Goal: Transaction & Acquisition: Purchase product/service

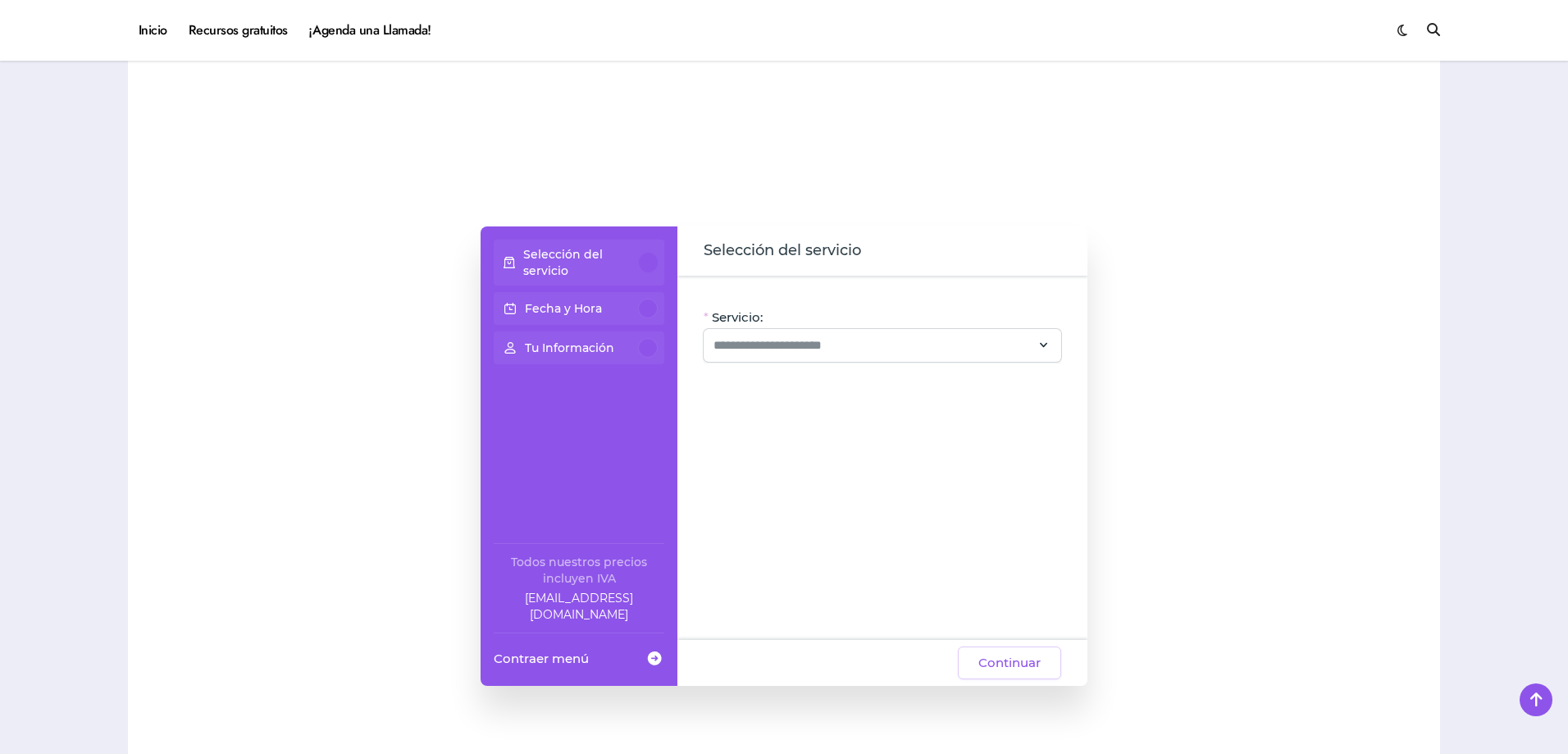
scroll to position [1231, 0]
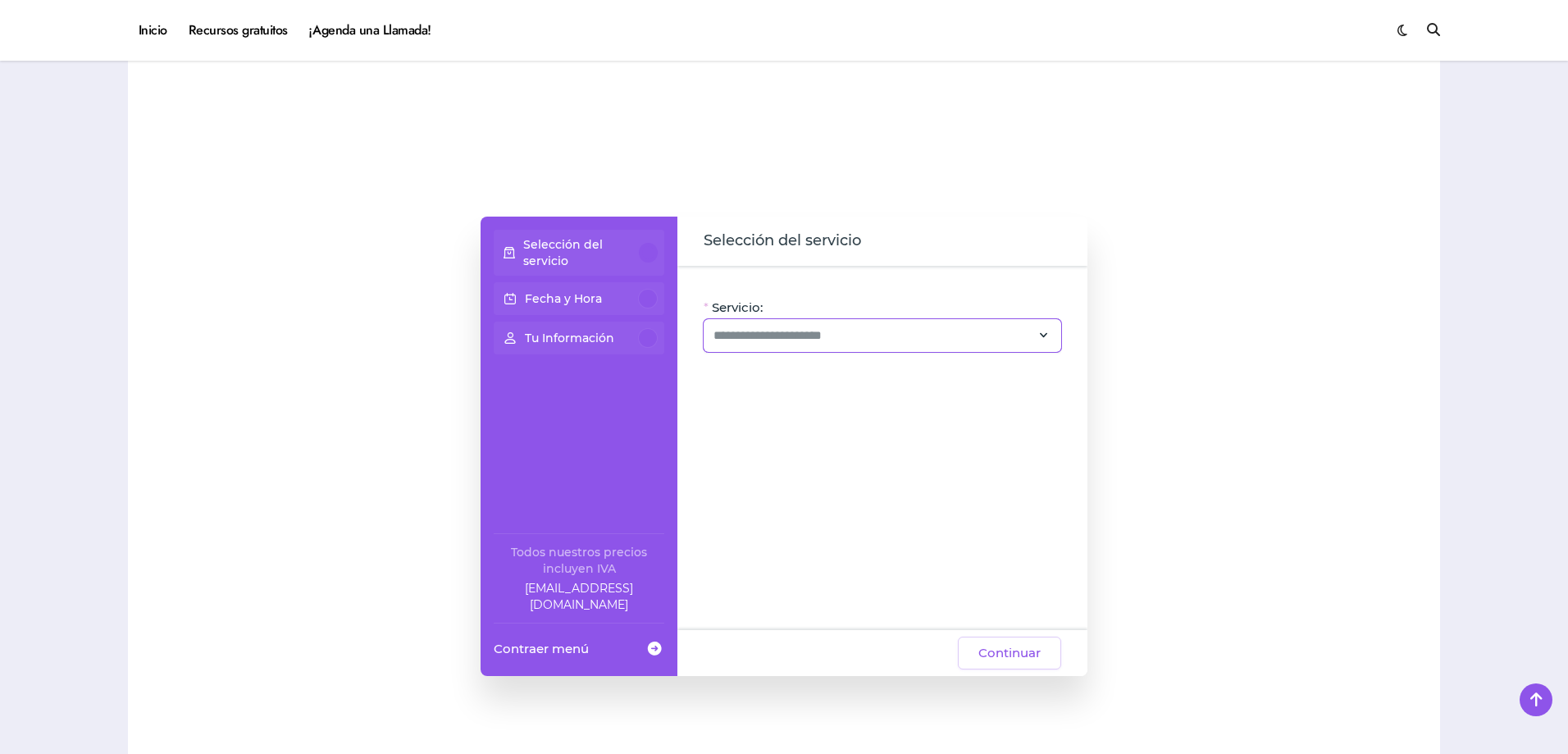
click at [829, 349] on div at bounding box center [882, 336] width 357 height 33
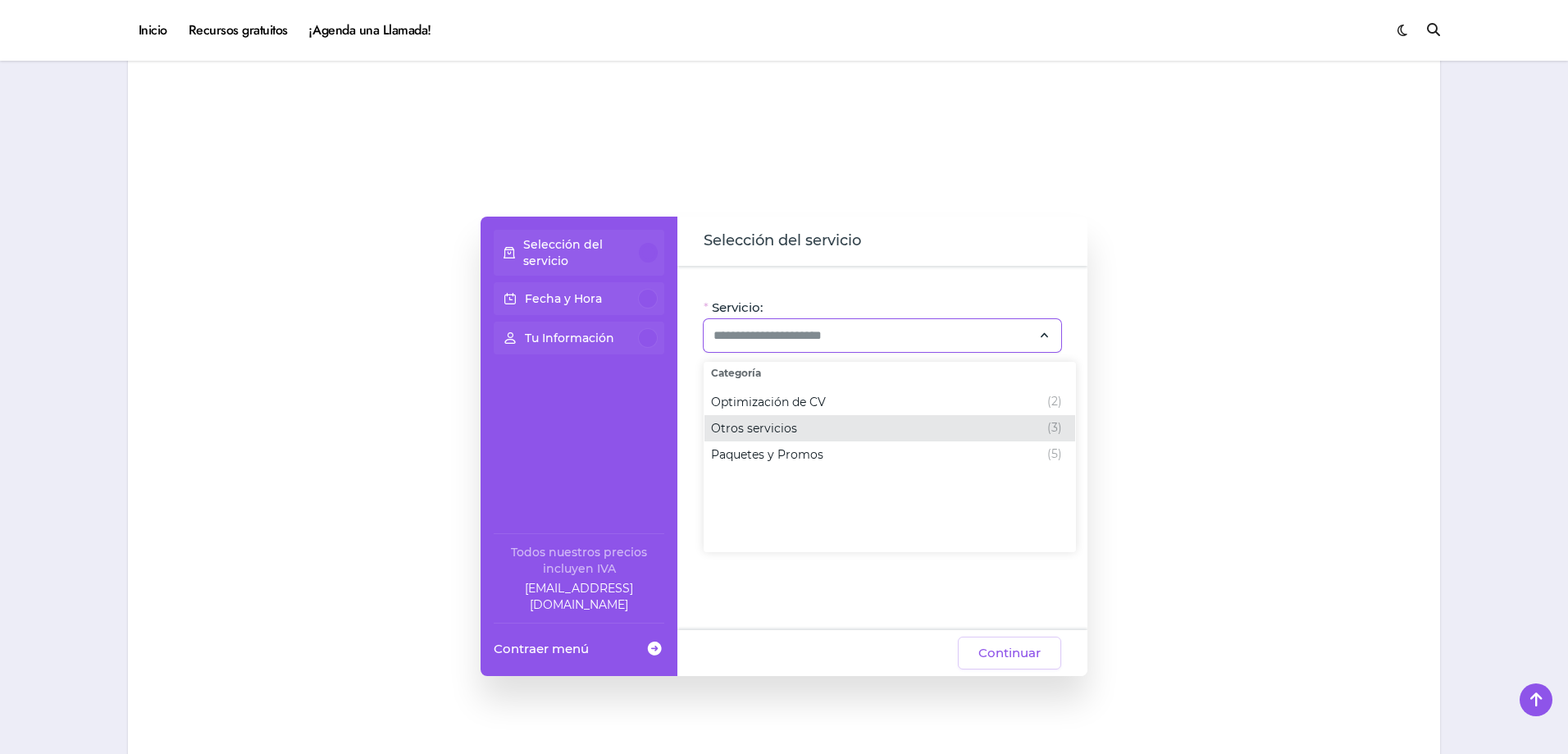
click at [917, 436] on div "Otros servicios (3)" at bounding box center [886, 428] width 351 height 19
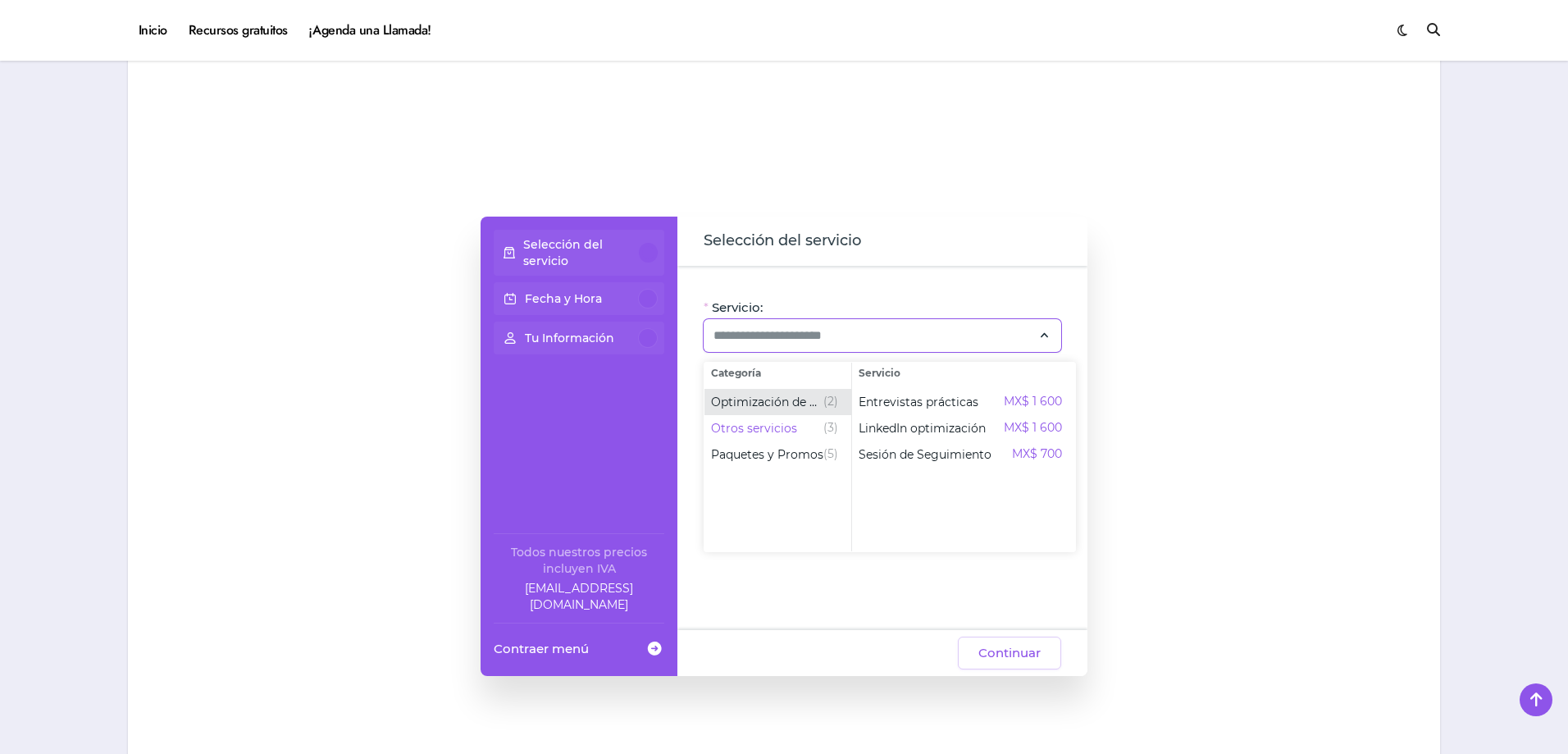
click at [792, 398] on span "Optimización de CV" at bounding box center [767, 402] width 112 height 16
click at [1231, 495] on div at bounding box center [1271, 446] width 303 height 624
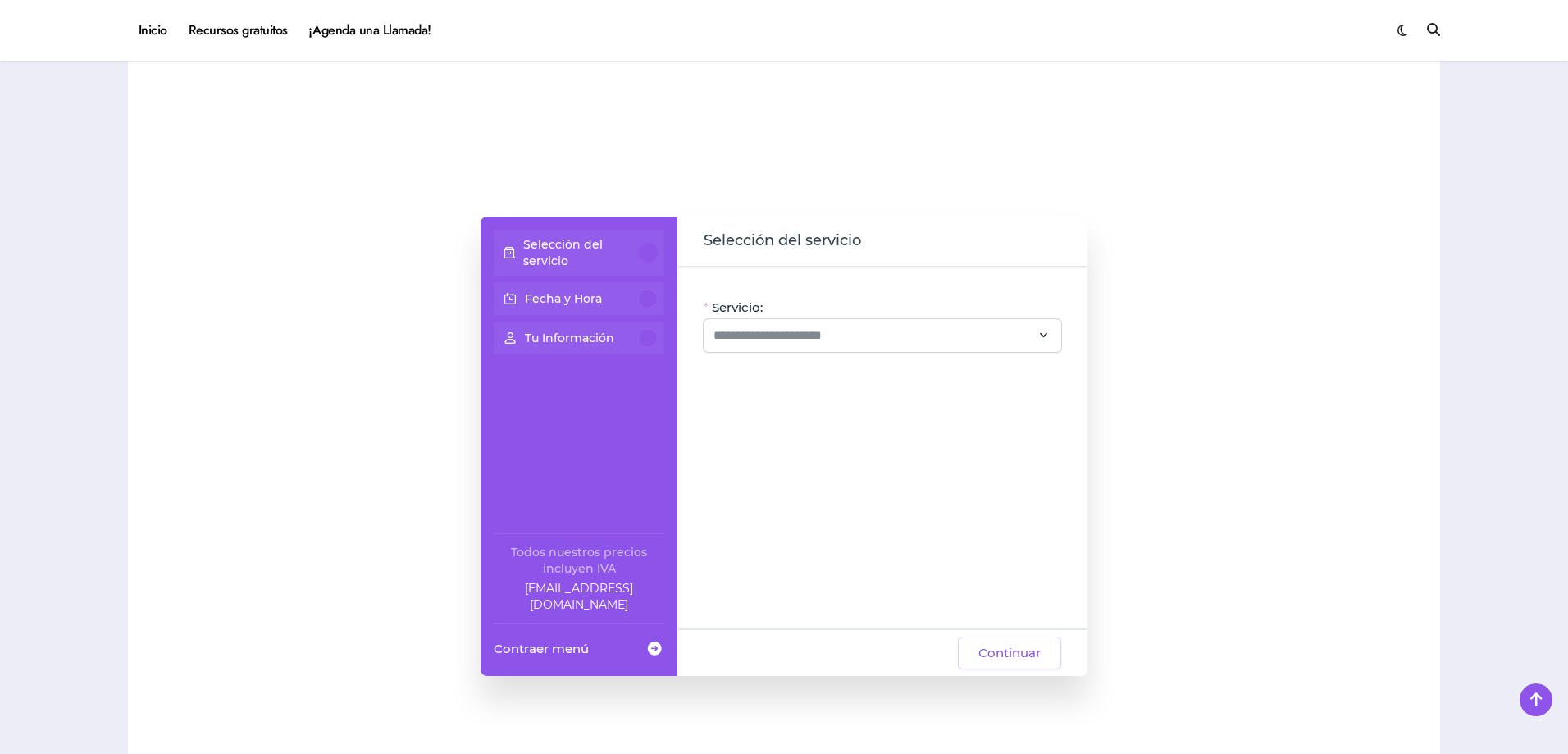
click at [653, 653] on span at bounding box center [654, 647] width 19 height 30
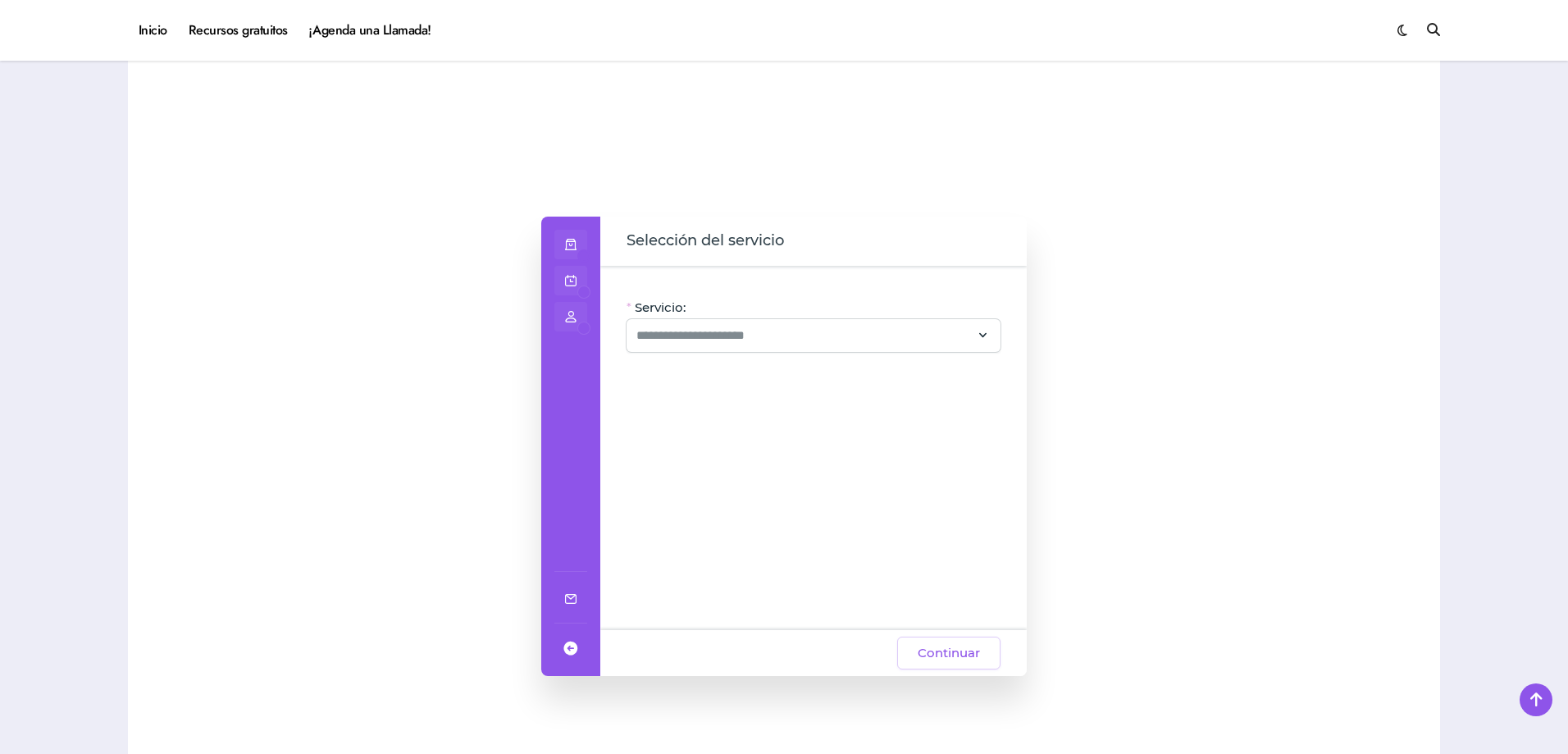
click at [560, 645] on div at bounding box center [570, 643] width 33 height 41
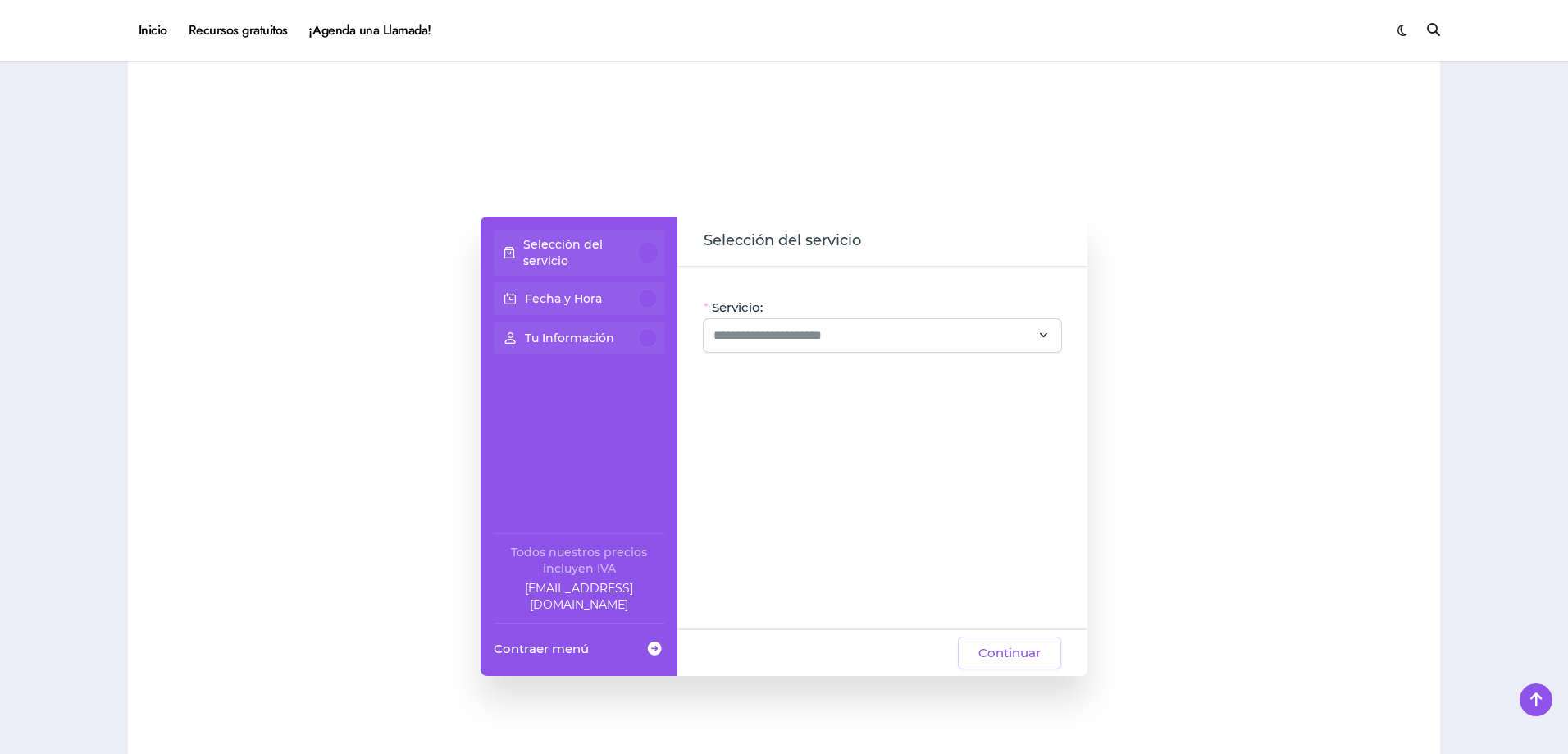
click at [635, 306] on div "Fecha y Hora" at bounding box center [579, 298] width 157 height 19
click at [647, 295] on div at bounding box center [647, 298] width 19 height 19
click at [628, 338] on div "Tu Información" at bounding box center [579, 337] width 157 height 19
click at [834, 557] on div "Servicio: Oye, hay paquetes especiales con este servicio, ¡consúltalos! CV + Li…" at bounding box center [882, 448] width 410 height 364
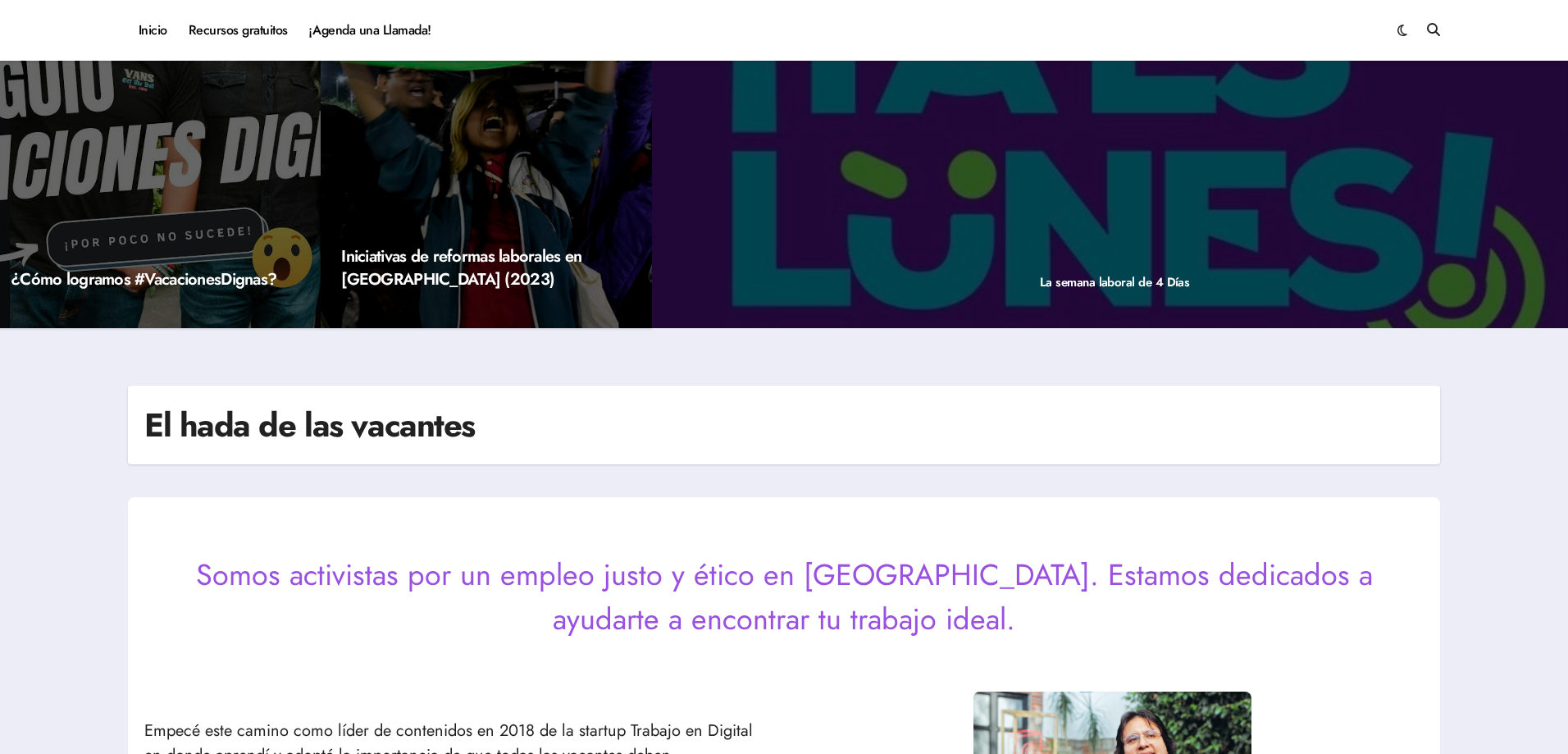
scroll to position [0, 0]
